Goal: Check status: Check status

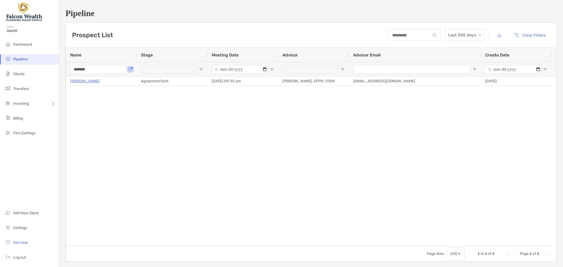
click at [85, 69] on input "*******" at bounding box center [98, 69] width 56 height 8
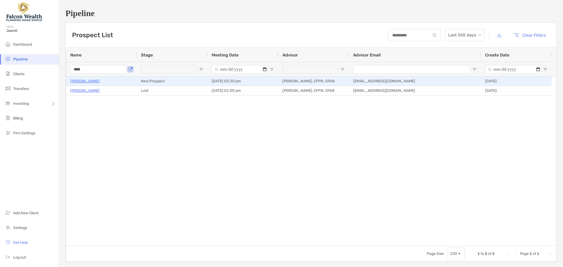
type input "****"
click at [89, 81] on p "[PERSON_NAME]" at bounding box center [85, 81] width 30 height 7
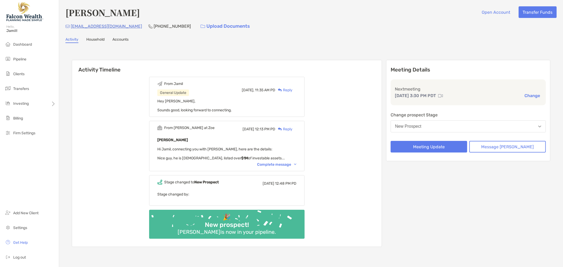
click at [277, 164] on div "Complete message" at bounding box center [276, 164] width 39 height 4
